Goal: Information Seeking & Learning: Understand process/instructions

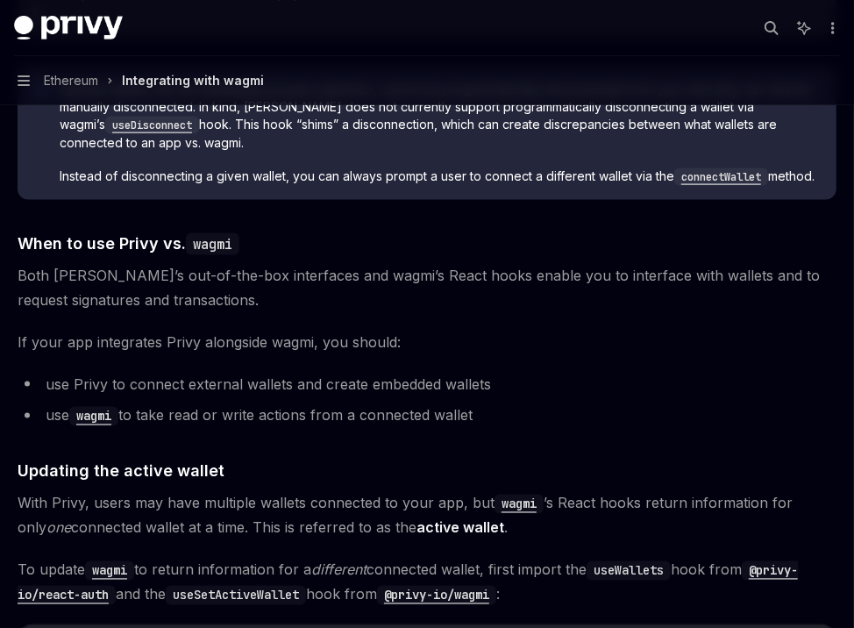
scroll to position [3976, 0]
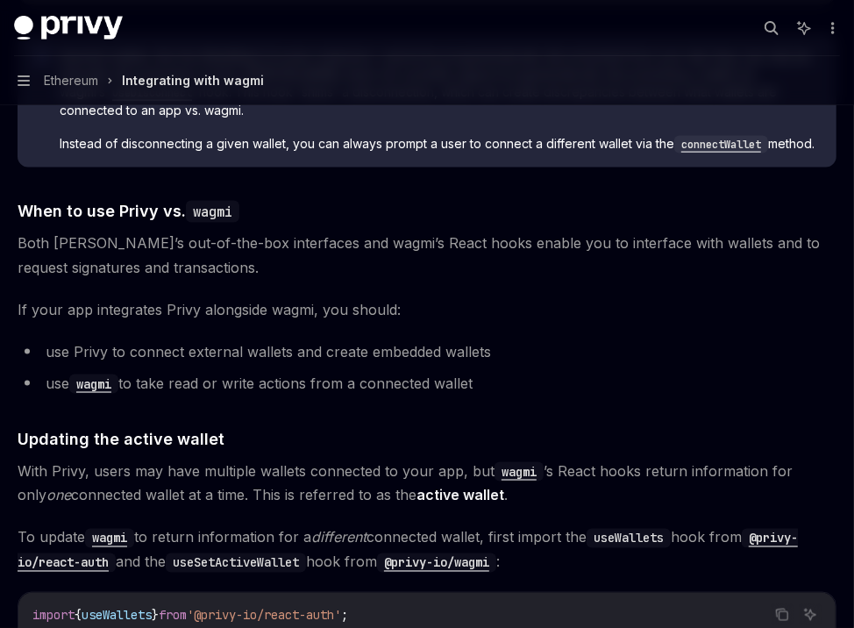
type textarea "*"
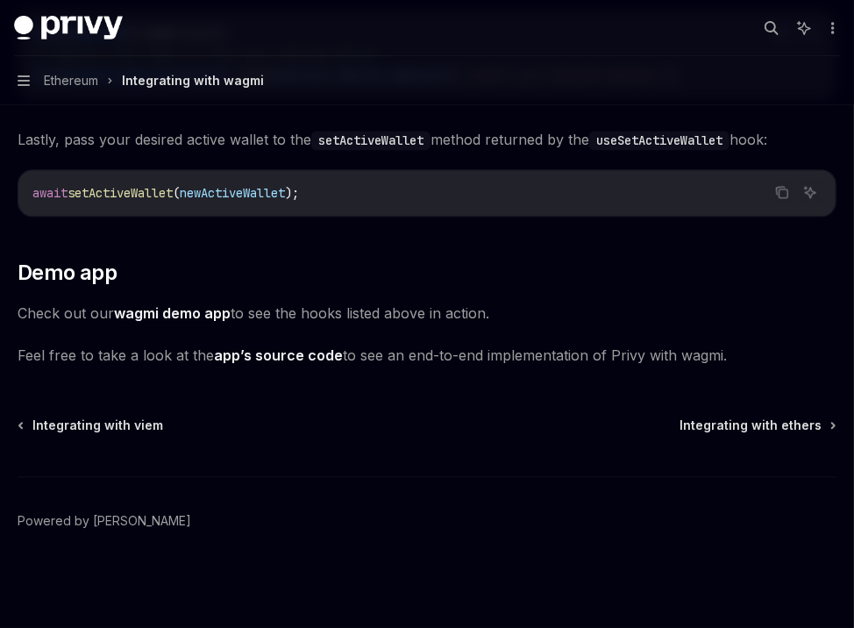
scroll to position [4482, 0]
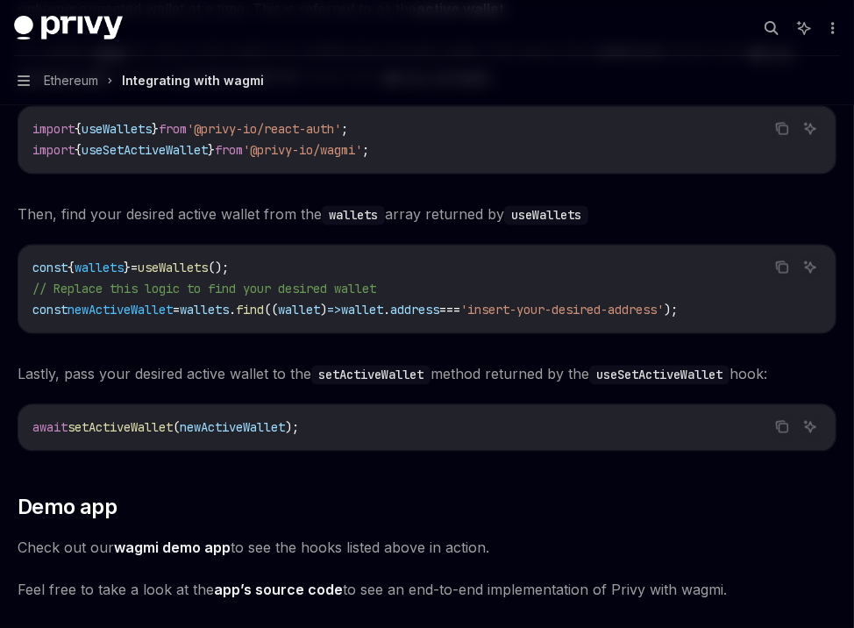
click at [758, 27] on button "Search..." at bounding box center [772, 28] width 28 height 28
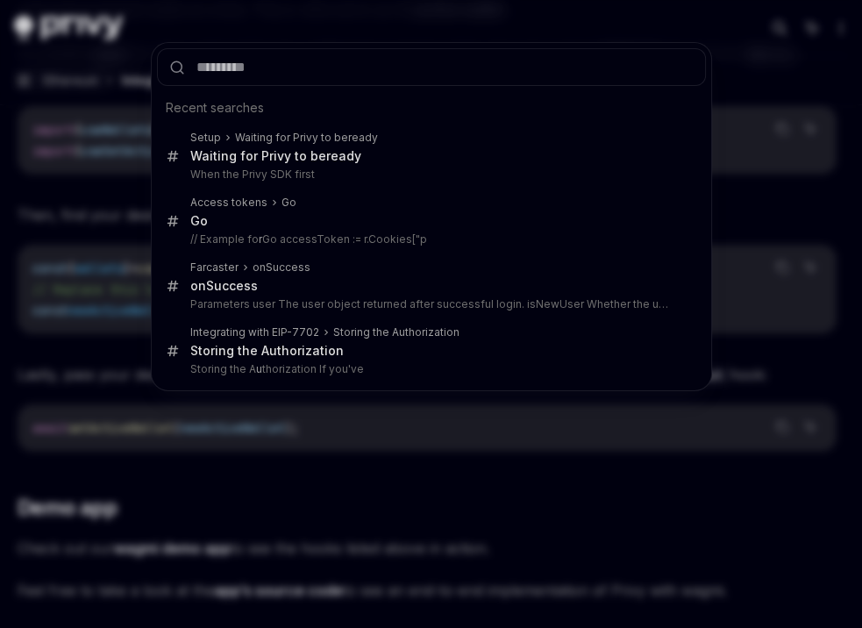
click at [749, 27] on div "Recent searches Setup Waiting for Privy to be ready Waiting for Privy to be rea…" at bounding box center [431, 314] width 862 height 628
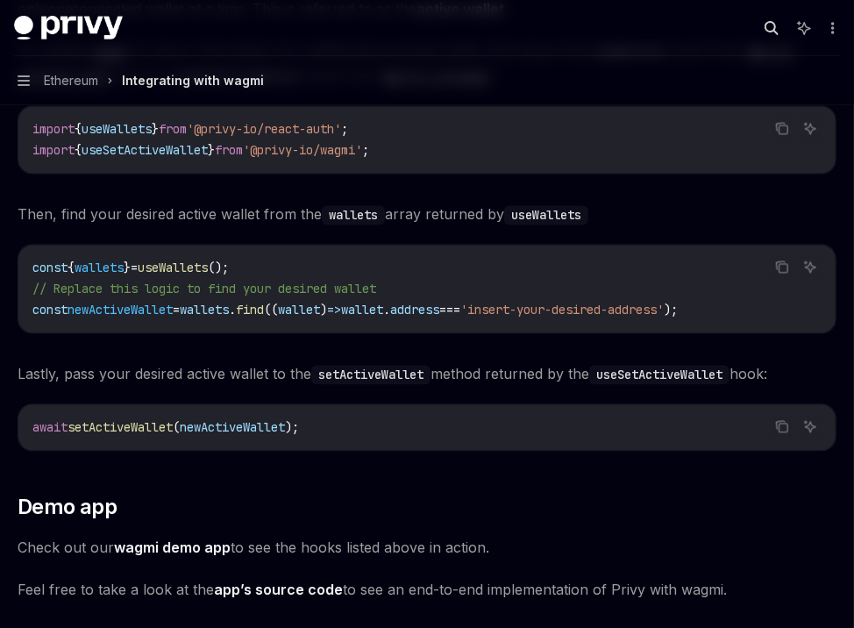
click at [765, 25] on icon "button" at bounding box center [772, 28] width 14 height 14
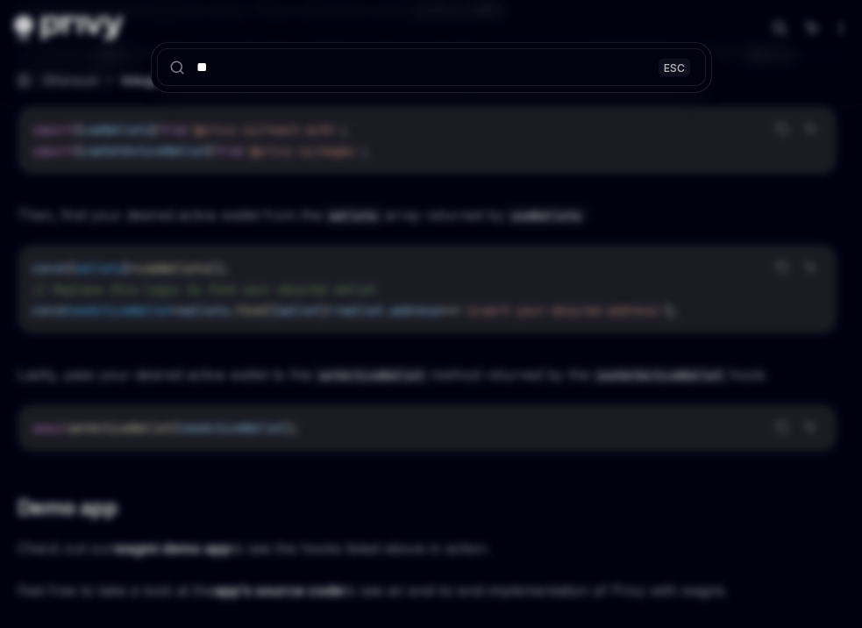
type input "***"
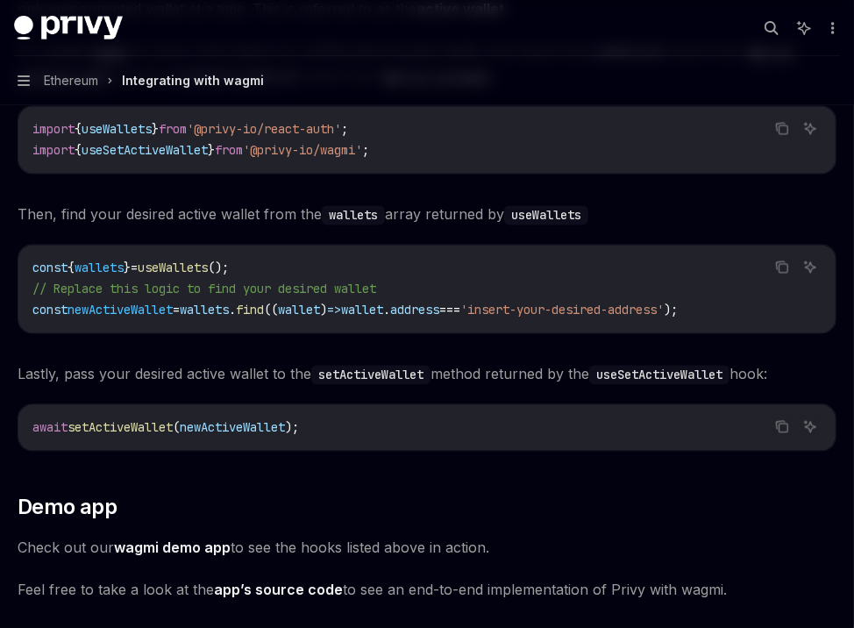
type textarea "*"
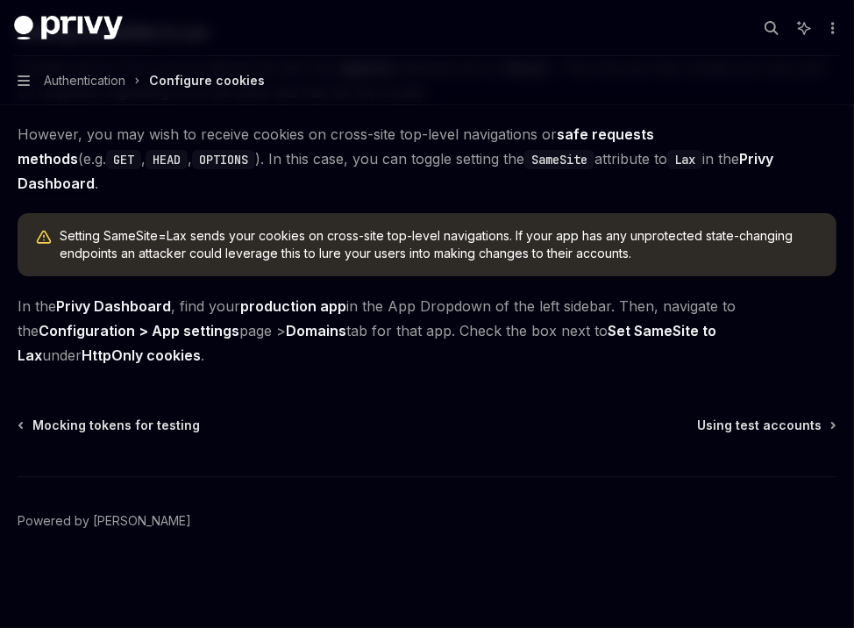
scroll to position [7563, 0]
